Goal: Task Accomplishment & Management: Use online tool/utility

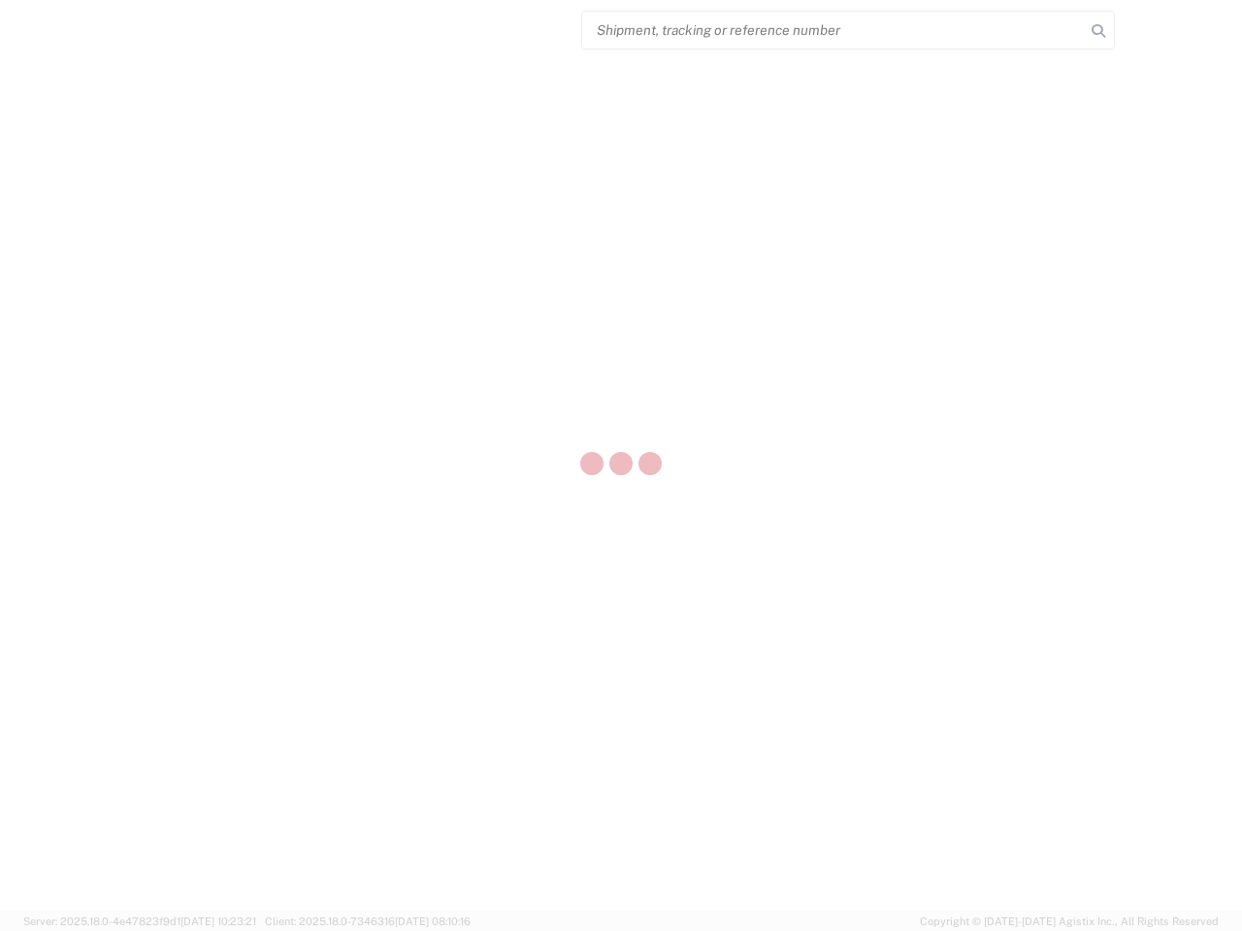
select select "US"
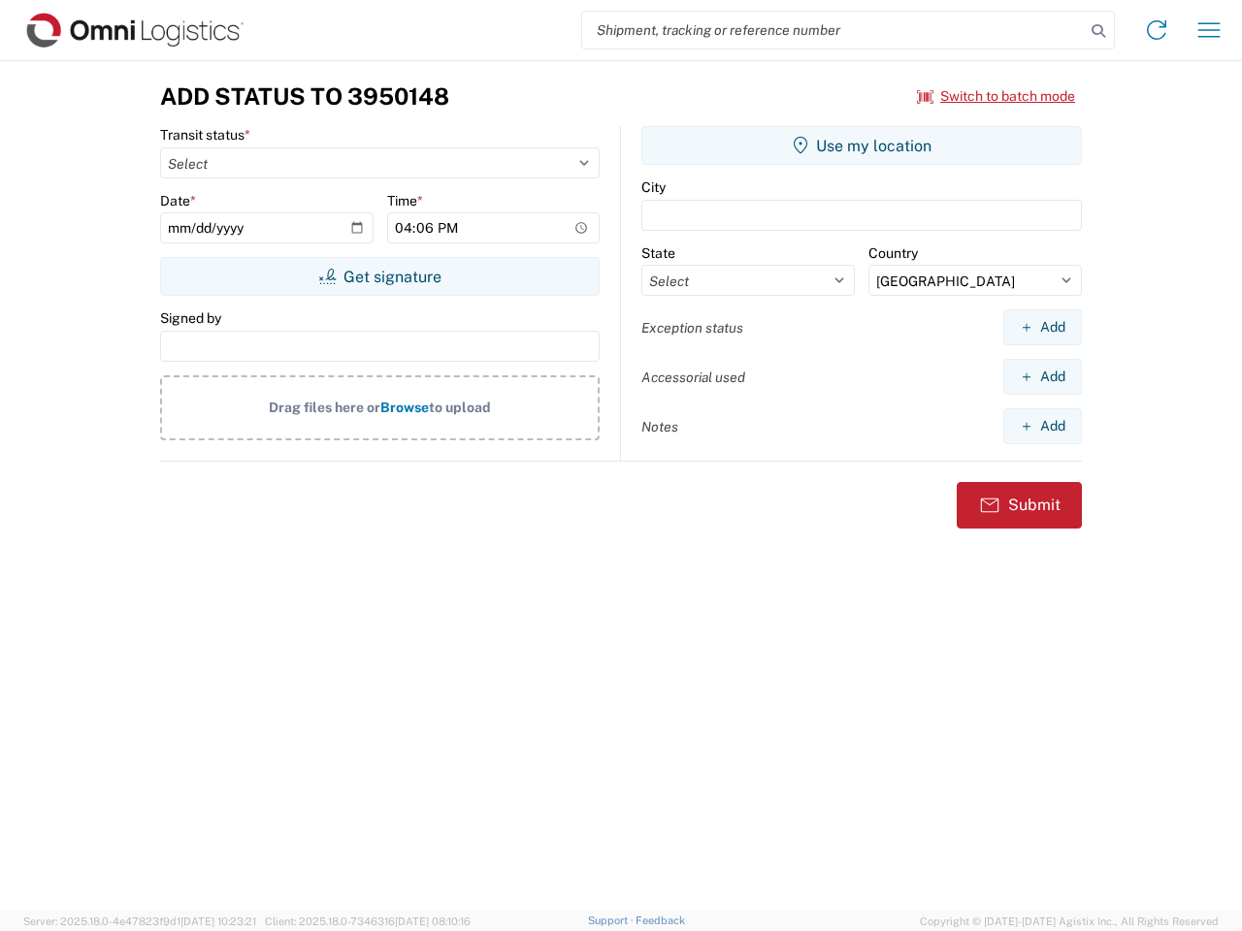
click at [833, 30] on input "search" at bounding box center [833, 30] width 503 height 37
click at [1098, 31] on icon at bounding box center [1098, 30] width 27 height 27
click at [1156, 30] on icon at bounding box center [1156, 30] width 31 height 31
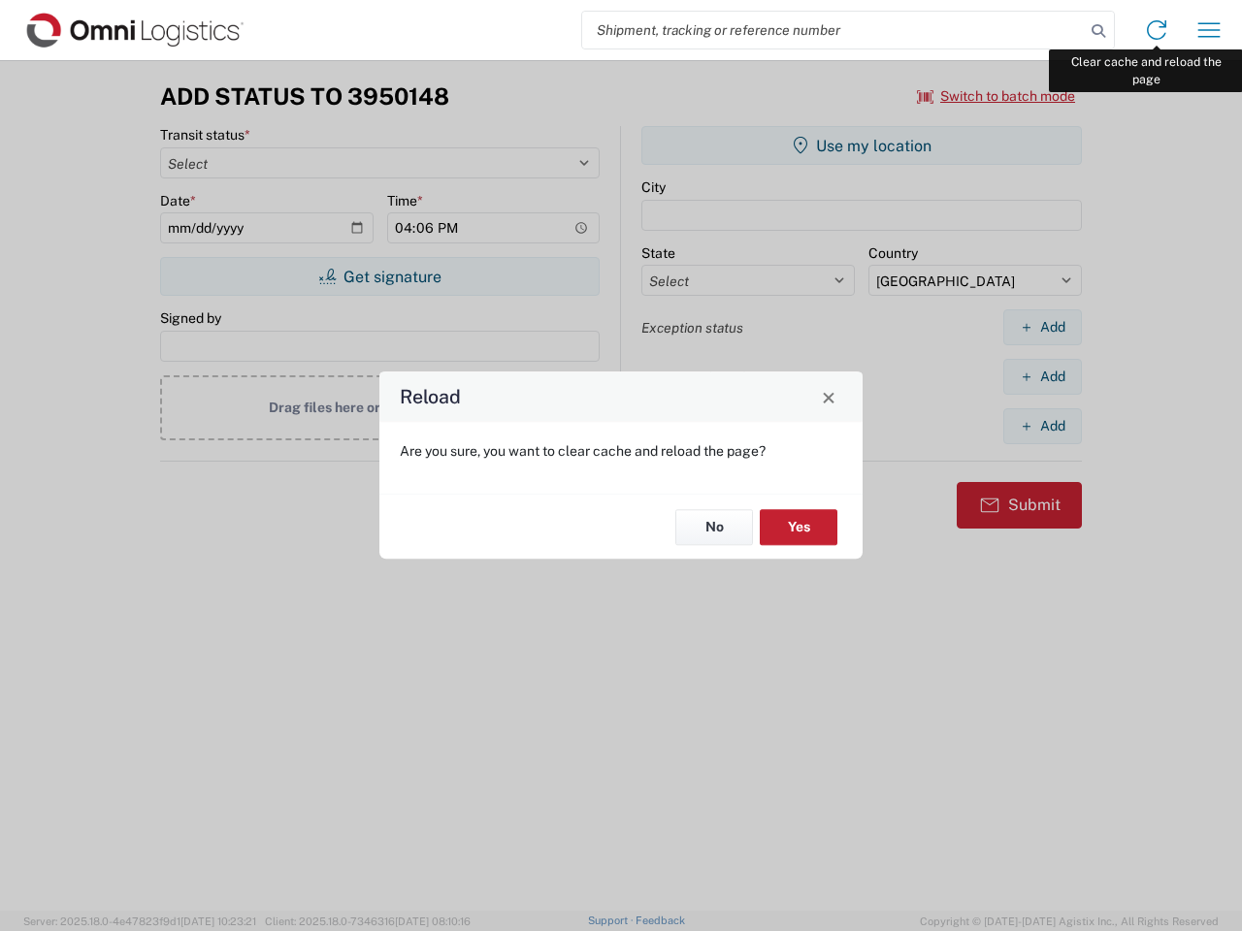
click at [1209, 30] on div "Reload Are you sure, you want to clear cache and reload the page? No Yes" at bounding box center [621, 465] width 1242 height 931
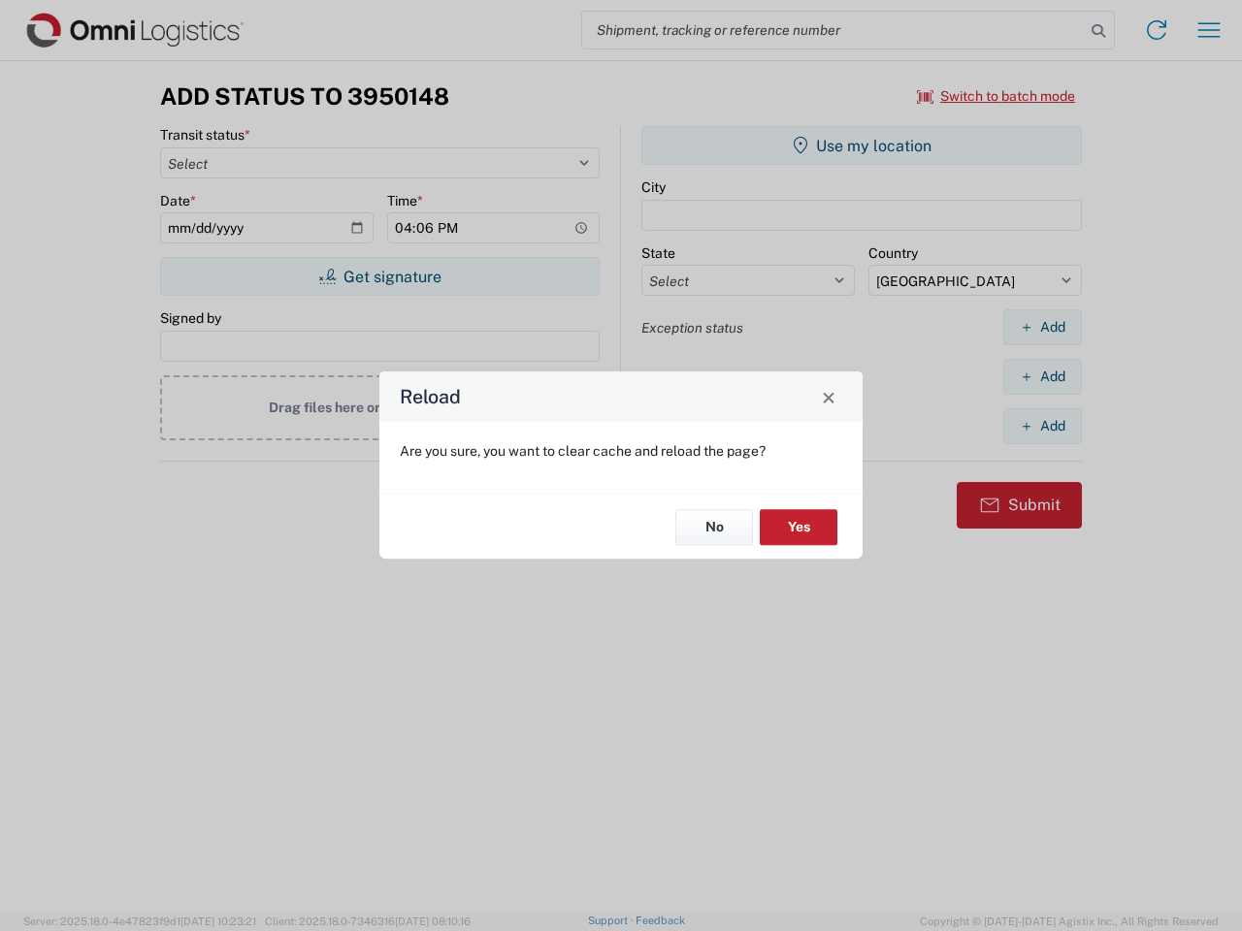
click at [996, 96] on div "Reload Are you sure, you want to clear cache and reload the page? No Yes" at bounding box center [621, 465] width 1242 height 931
click at [379, 276] on div "Reload Are you sure, you want to clear cache and reload the page? No Yes" at bounding box center [621, 465] width 1242 height 931
click at [861, 146] on div "Reload Are you sure, you want to clear cache and reload the page? No Yes" at bounding box center [621, 465] width 1242 height 931
click at [1042, 327] on div "Reload Are you sure, you want to clear cache and reload the page? No Yes" at bounding box center [621, 465] width 1242 height 931
click at [1042, 376] on div "Reload Are you sure, you want to clear cache and reload the page? No Yes" at bounding box center [621, 465] width 1242 height 931
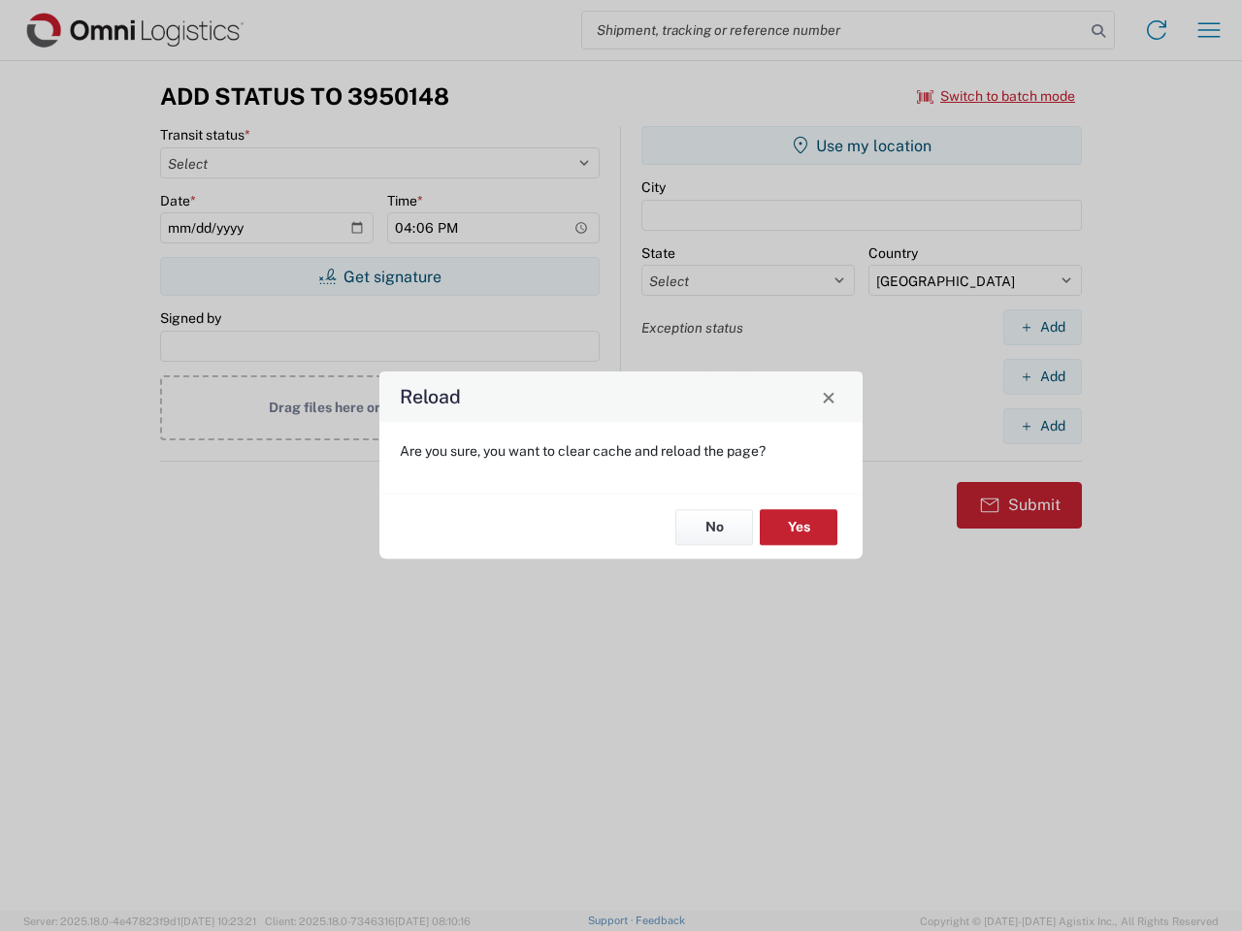
click at [1042, 426] on div "Reload Are you sure, you want to clear cache and reload the page? No Yes" at bounding box center [621, 465] width 1242 height 931
